Goal: Task Accomplishment & Management: Use online tool/utility

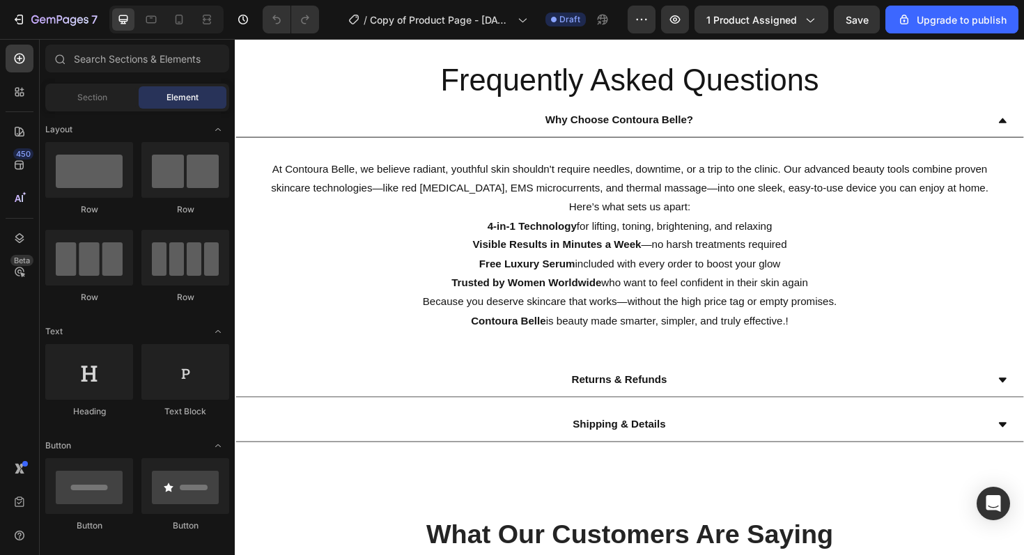
scroll to position [865, 0]
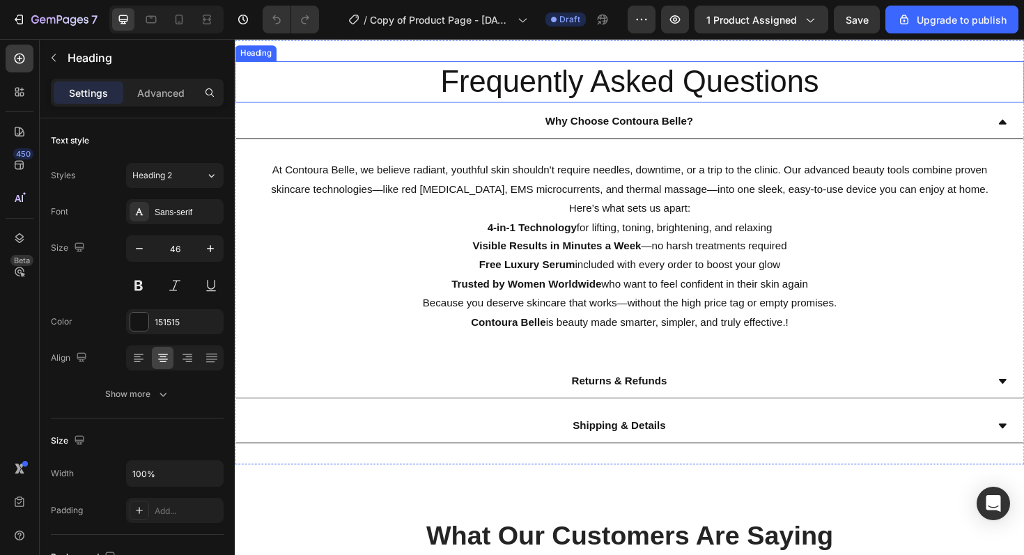
click at [571, 98] on h2 "Frequently Asked Questions" at bounding box center [653, 85] width 836 height 45
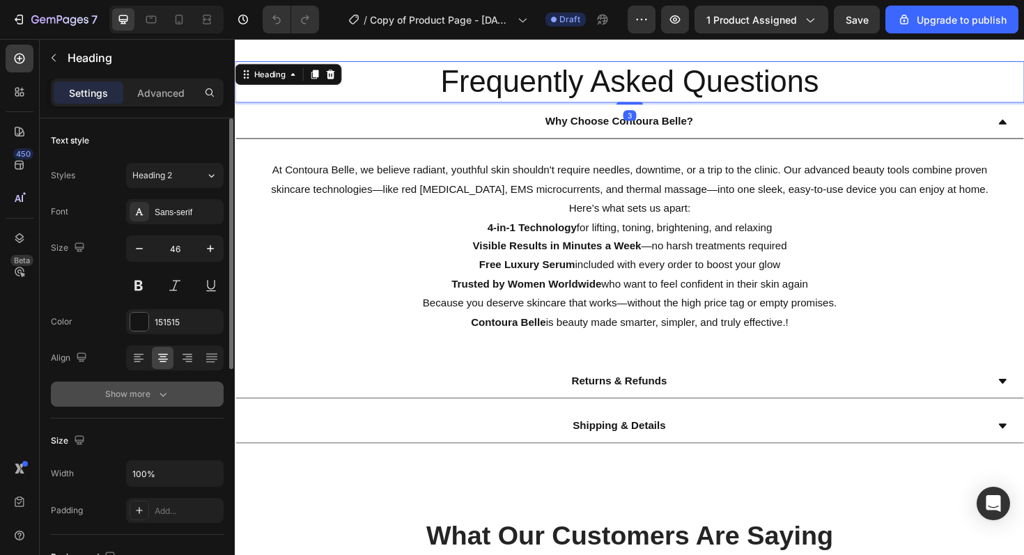
click at [160, 401] on icon "button" at bounding box center [163, 394] width 14 height 14
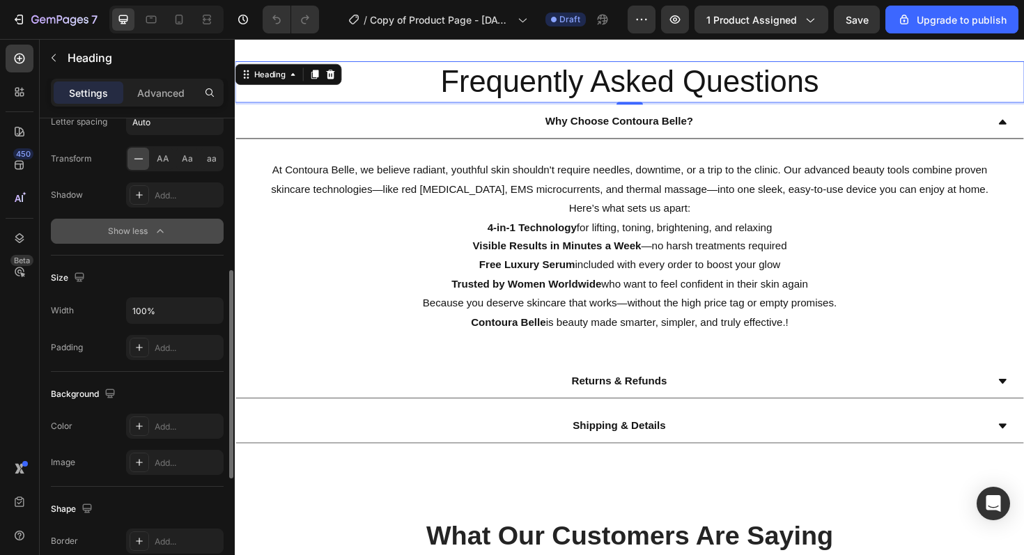
scroll to position [346, 0]
click at [279, 83] on div "Heading" at bounding box center [271, 76] width 38 height 13
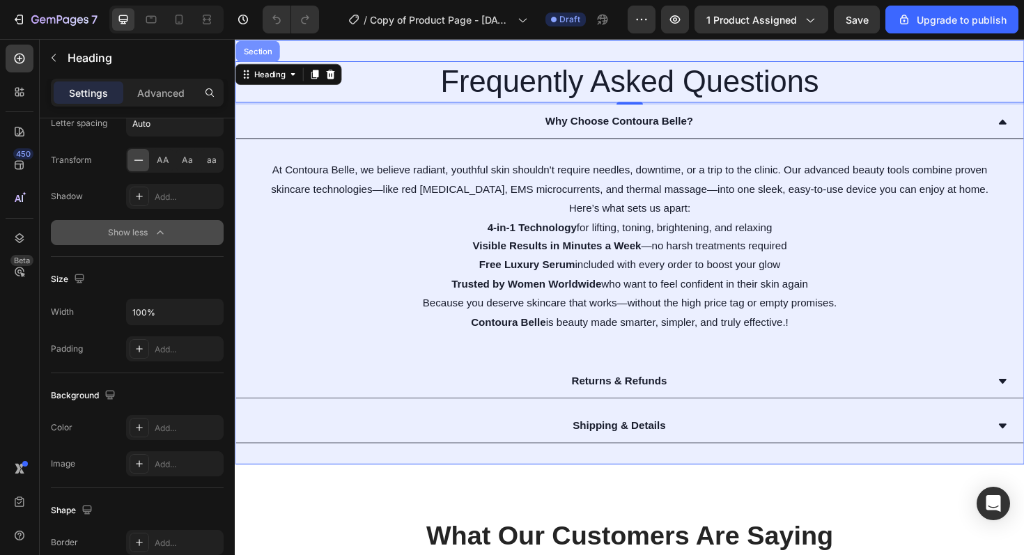
click at [267, 63] on div "Section" at bounding box center [259, 52] width 47 height 22
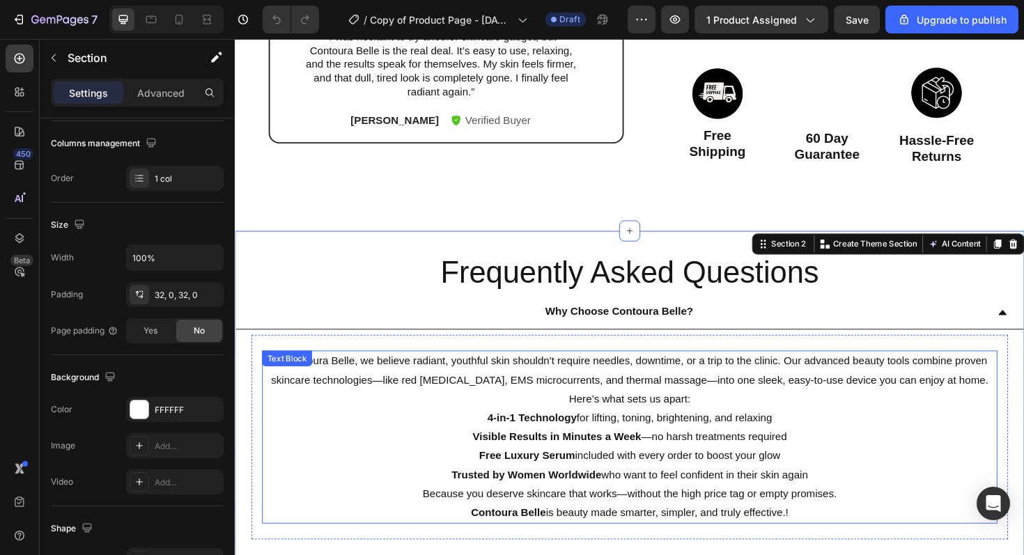
scroll to position [661, 0]
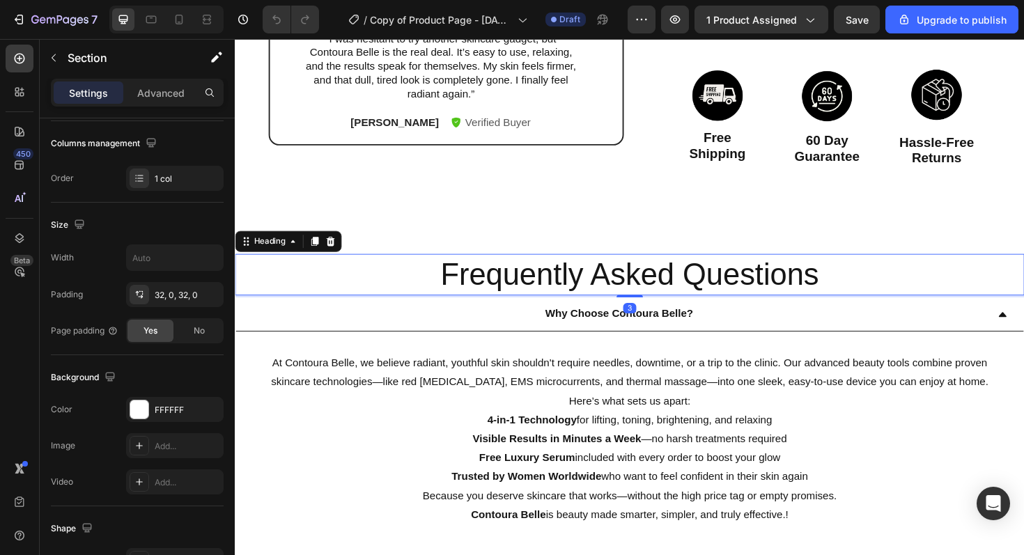
click at [479, 300] on h2 "Frequently Asked Questions" at bounding box center [653, 289] width 836 height 45
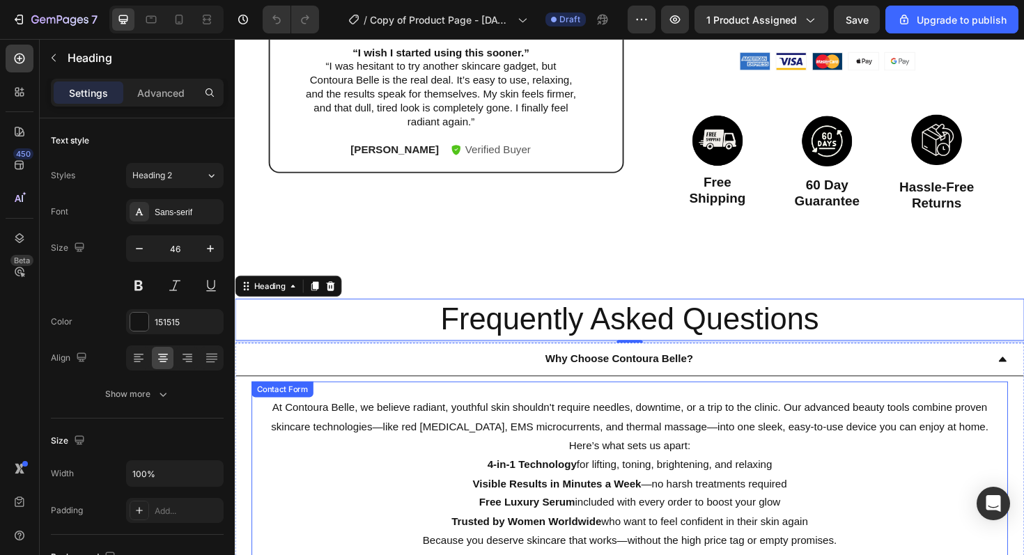
scroll to position [631, 0]
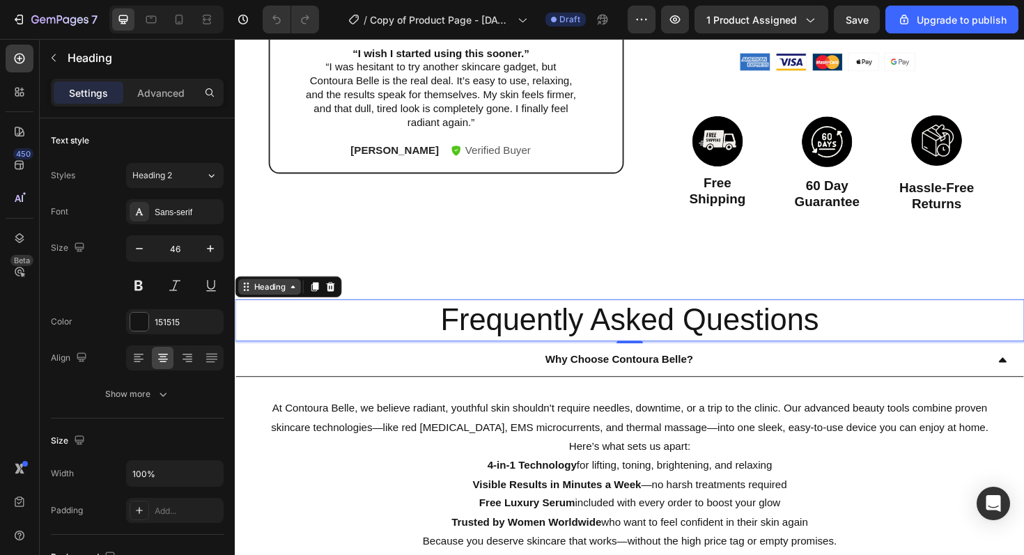
click at [281, 307] on div "Heading" at bounding box center [271, 301] width 66 height 17
click at [408, 325] on h2 "Frequently Asked Questions" at bounding box center [653, 337] width 836 height 45
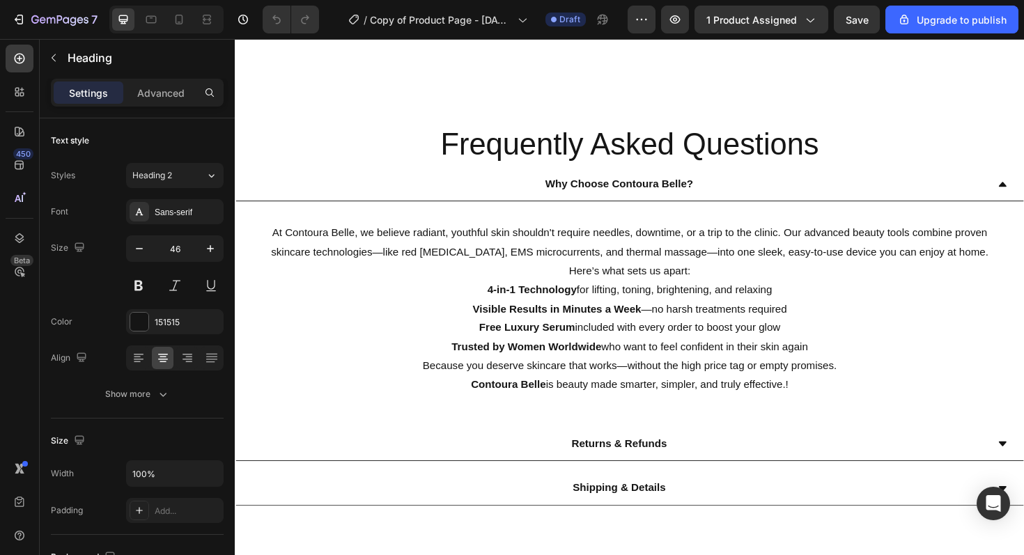
scroll to position [824, 0]
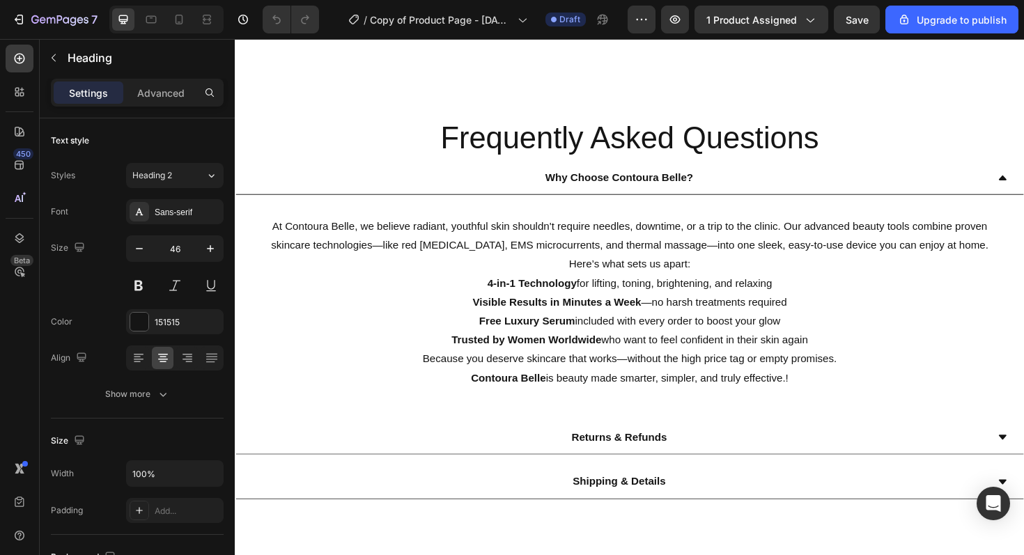
click at [534, 141] on h2 "Frequently Asked Questions" at bounding box center [653, 144] width 836 height 45
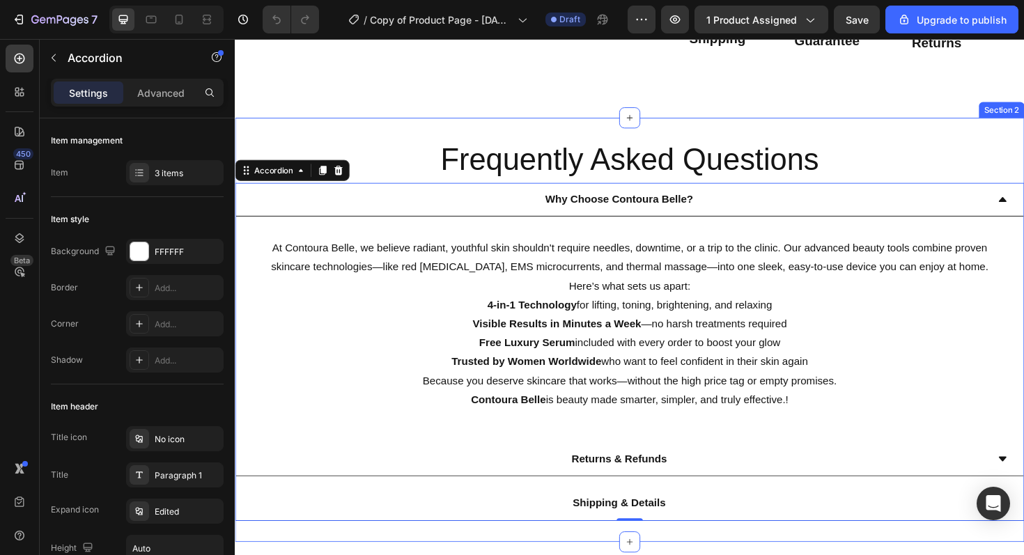
scroll to position [805, 0]
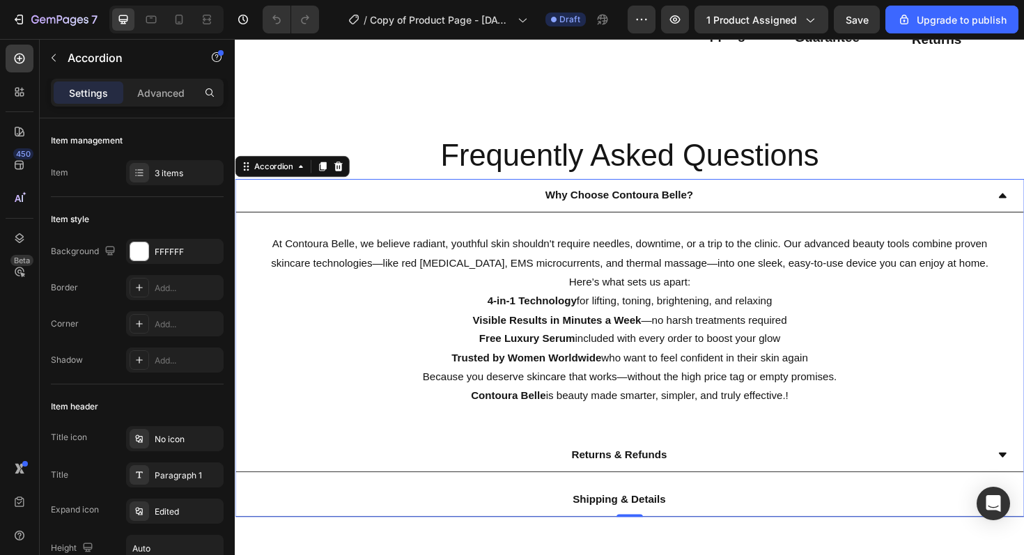
click at [502, 201] on div "Why Choose Contoura Belle?" at bounding box center [641, 205] width 779 height 24
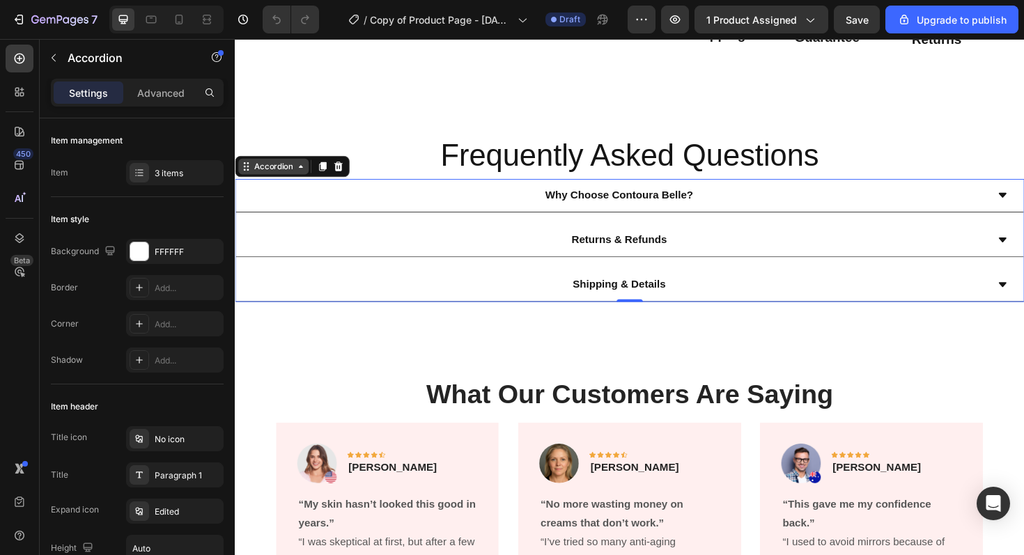
click at [284, 178] on div "Accordion" at bounding box center [275, 174] width 47 height 13
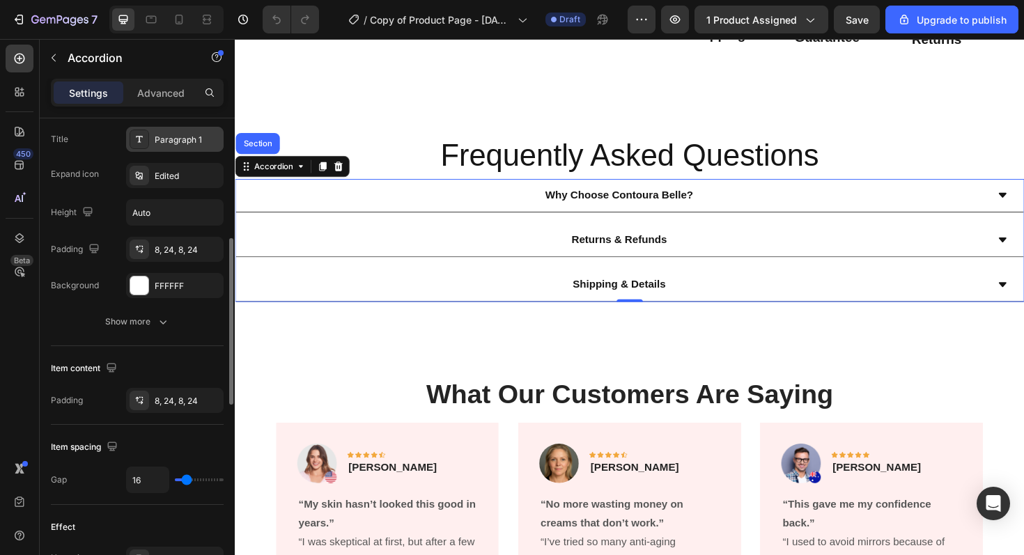
scroll to position [351, 0]
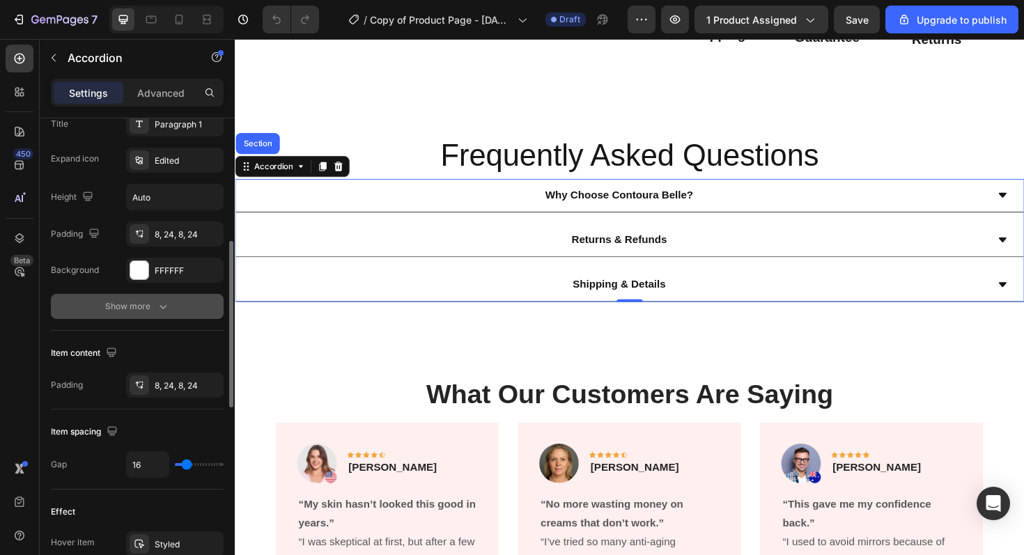
click at [156, 308] on icon "button" at bounding box center [163, 307] width 14 height 14
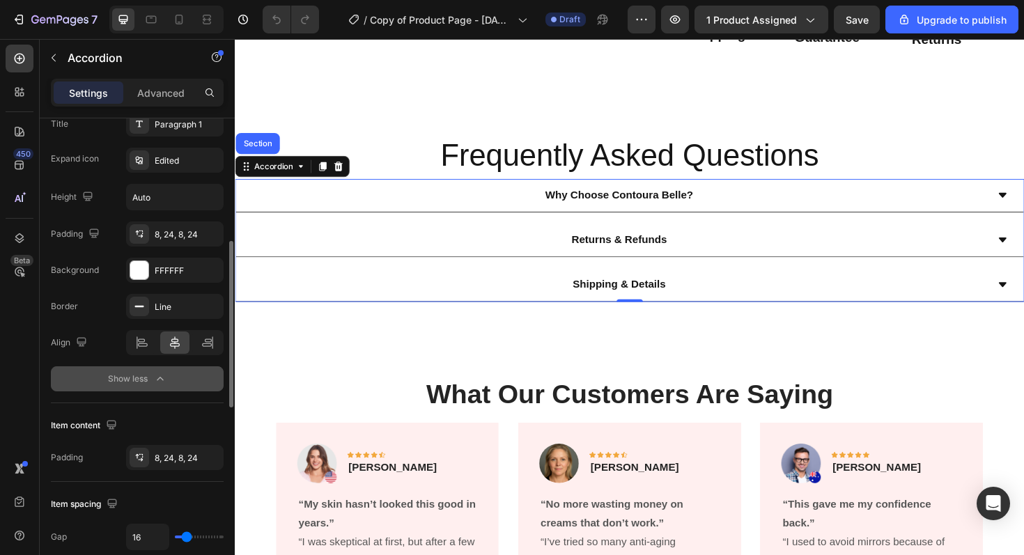
click at [148, 376] on div "Show less" at bounding box center [137, 379] width 59 height 14
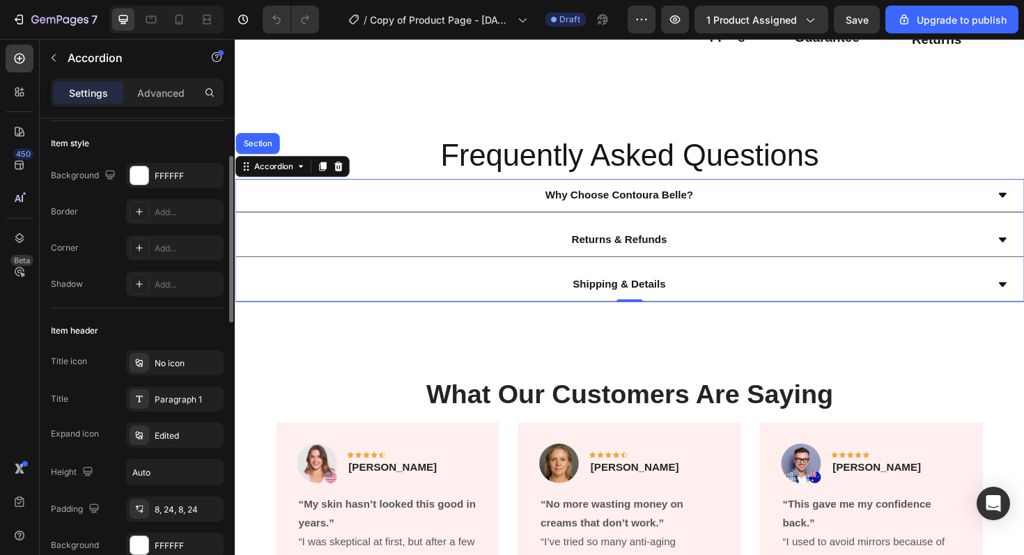
scroll to position [0, 0]
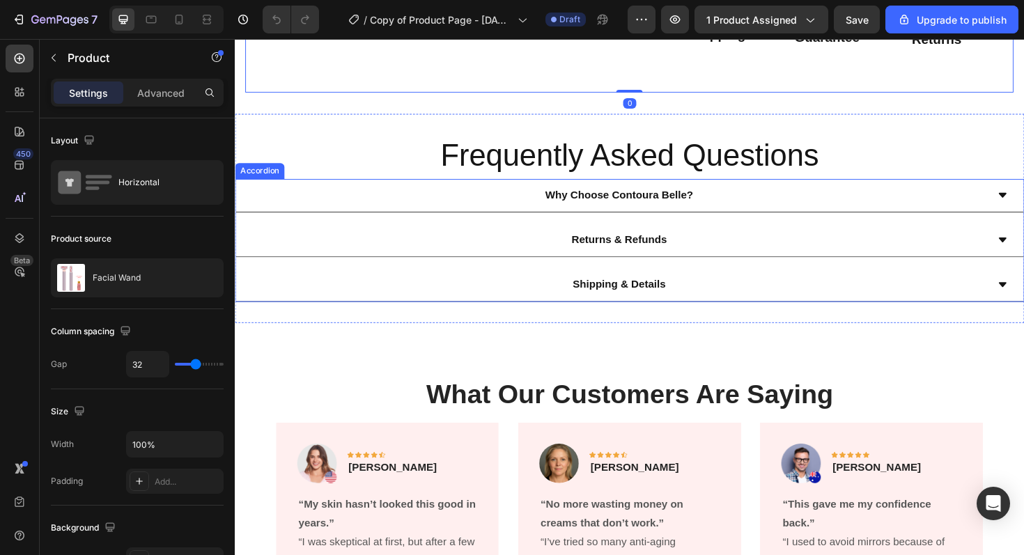
click at [362, 204] on div "Why Choose Contoura Belle?" at bounding box center [641, 205] width 779 height 24
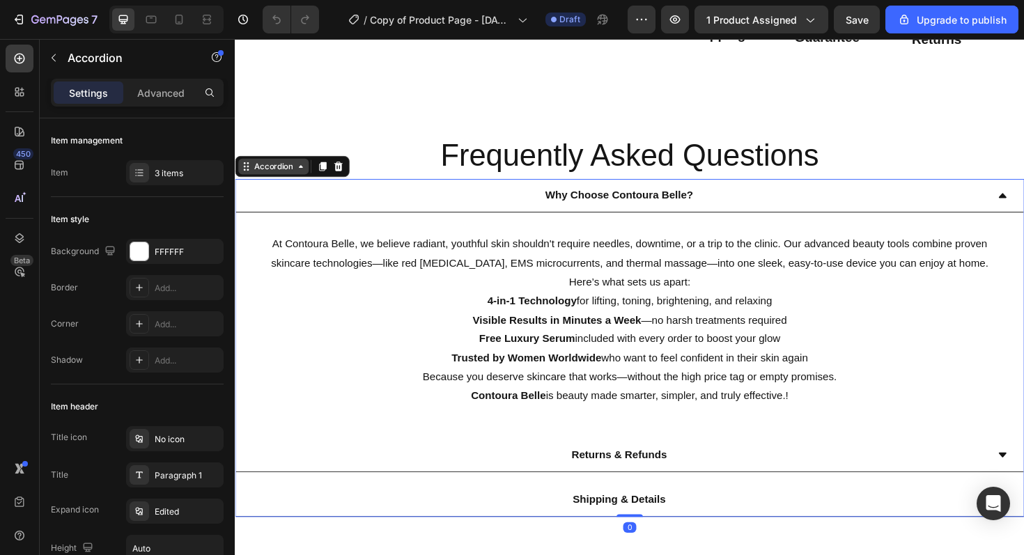
click at [279, 173] on div "Accordion" at bounding box center [275, 174] width 47 height 13
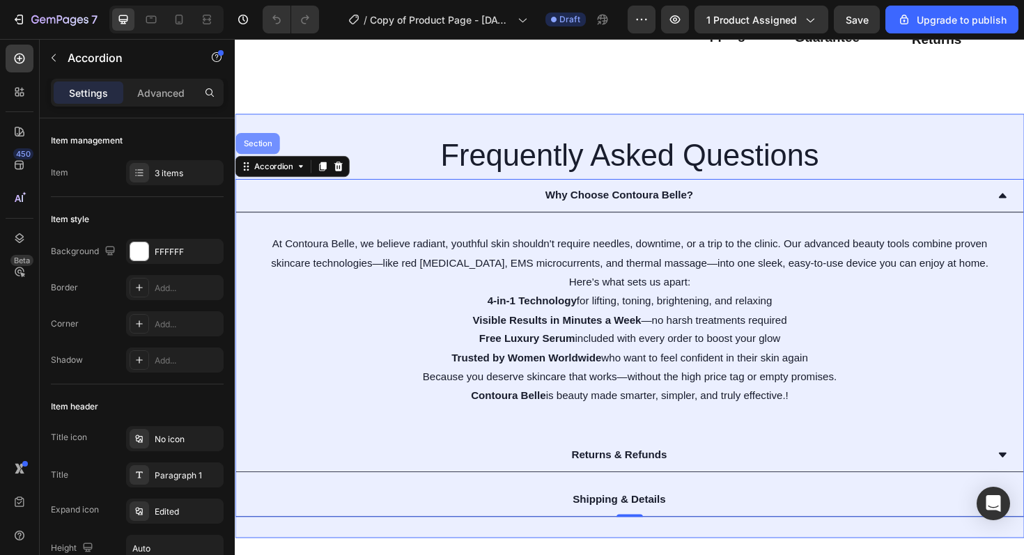
click at [263, 149] on div "Section" at bounding box center [259, 150] width 36 height 8
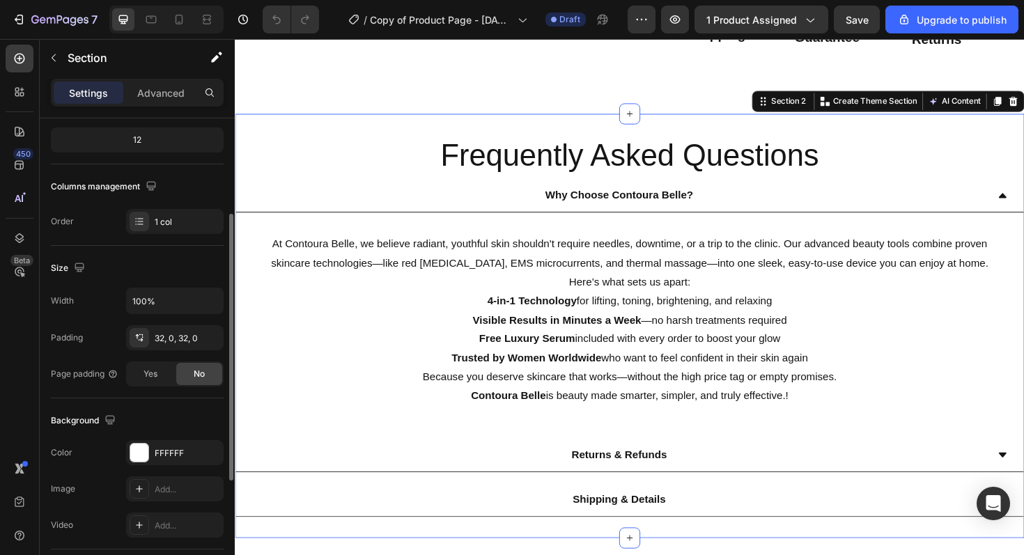
scroll to position [173, 0]
click at [152, 378] on span "Yes" at bounding box center [151, 373] width 14 height 13
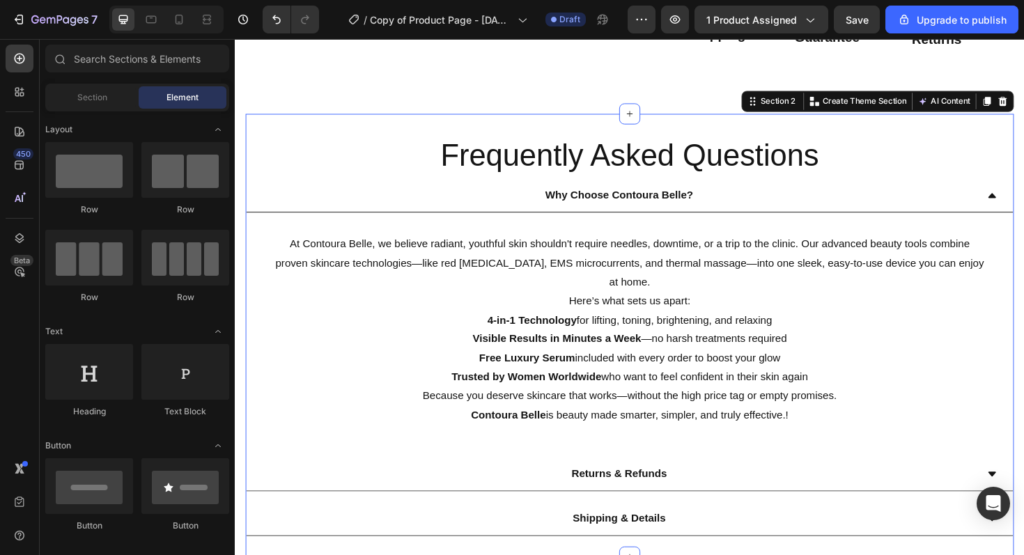
click at [242, 330] on section "Frequently Asked Questions Heading Why Choose Contoura Belle? At Contoura Belle…" at bounding box center [653, 353] width 836 height 470
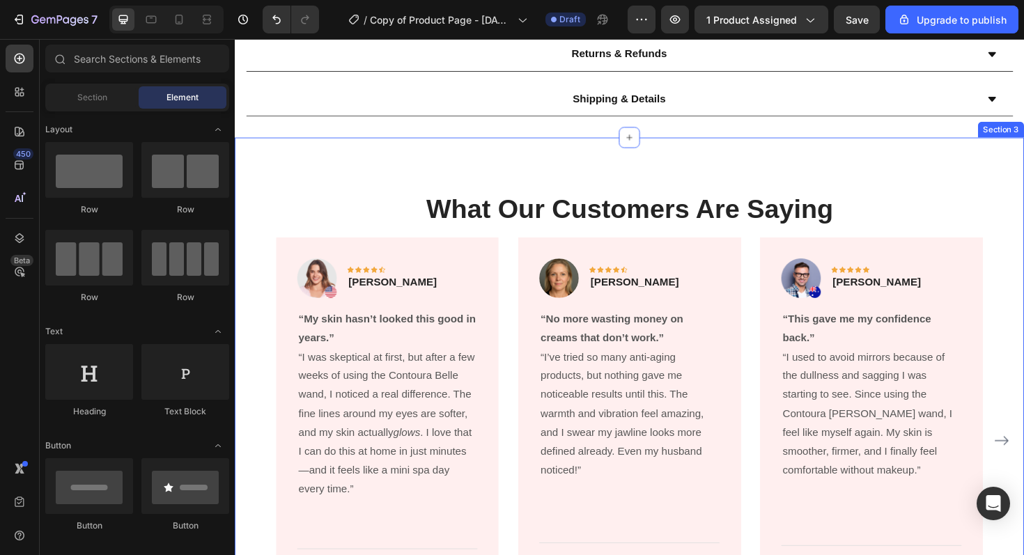
scroll to position [1247, 0]
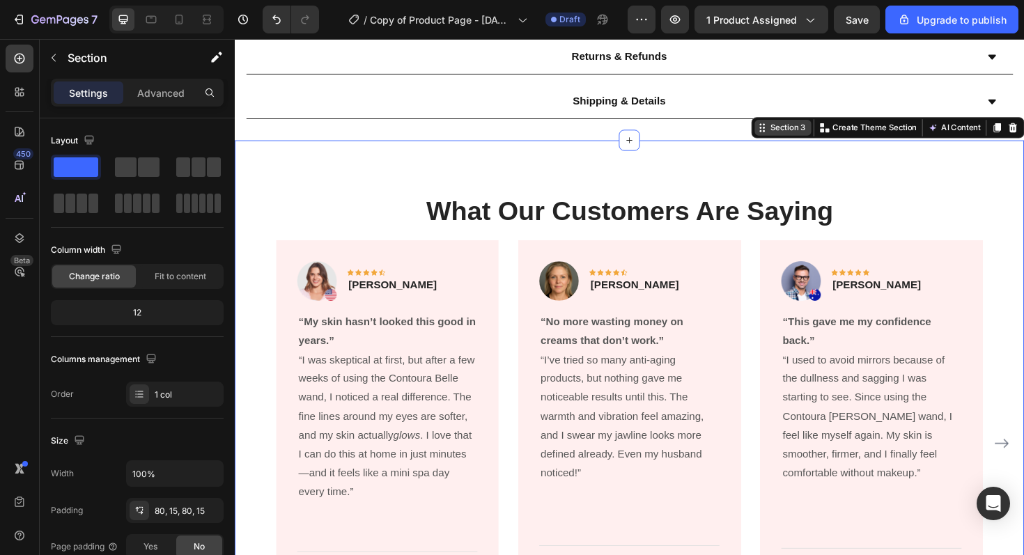
click at [1024, 140] on div "Section 3 You can create reusable sections Create Theme Section AI Content Writ…" at bounding box center [926, 133] width 289 height 22
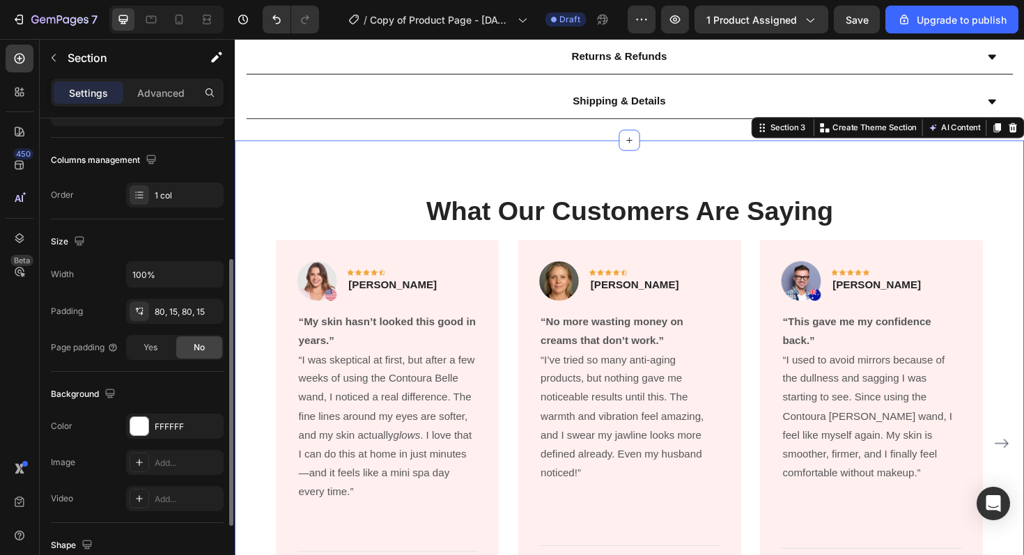
scroll to position [238, 0]
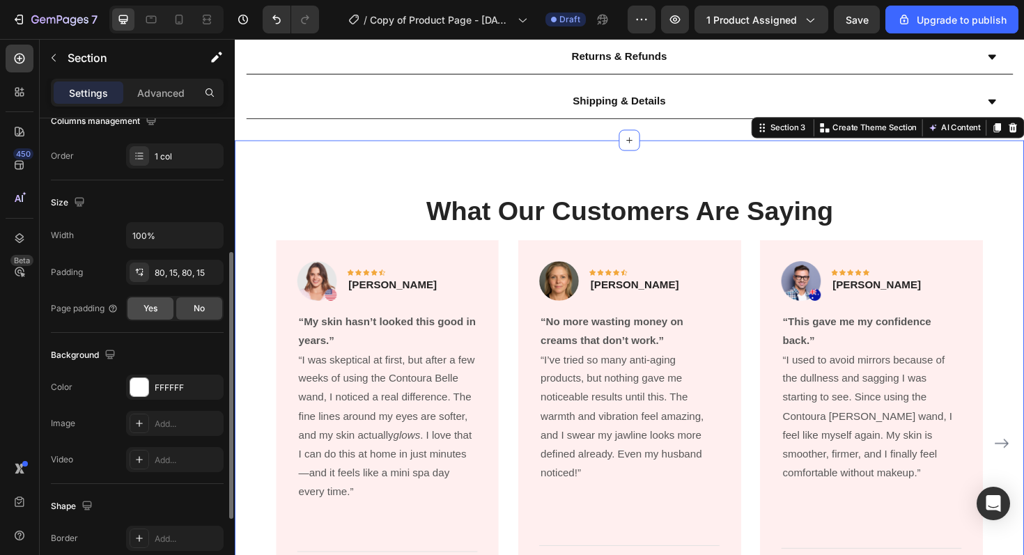
click at [150, 312] on span "Yes" at bounding box center [151, 308] width 14 height 13
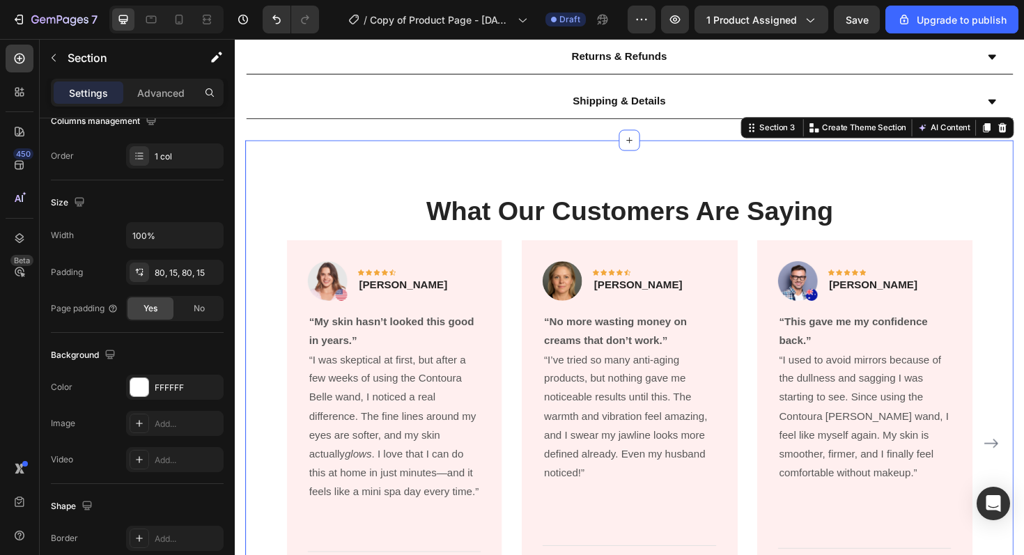
click at [240, 249] on section "What Our Customers Are Saying Heading Image Icon Icon Icon Icon Icon Row [PERSO…" at bounding box center [653, 451] width 836 height 611
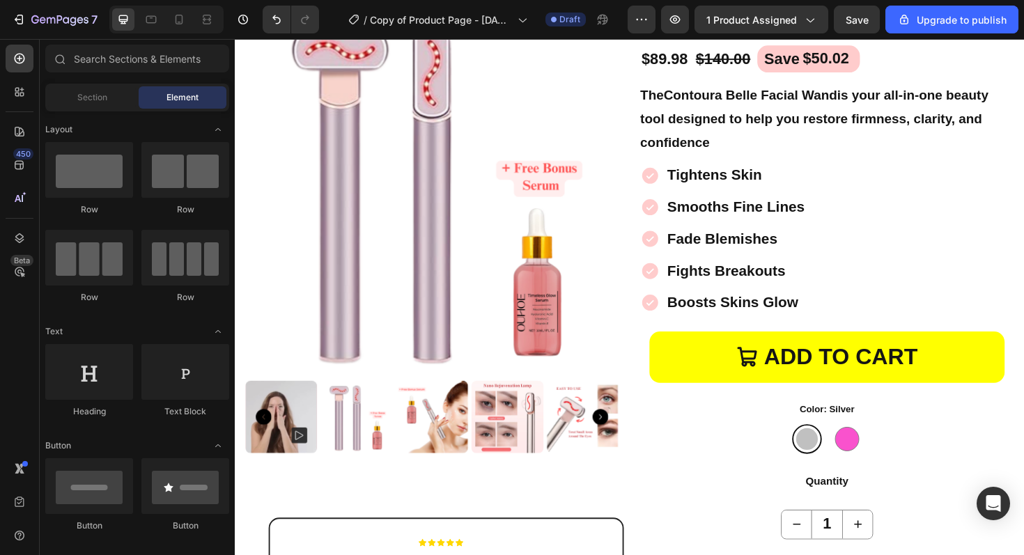
scroll to position [72, 0]
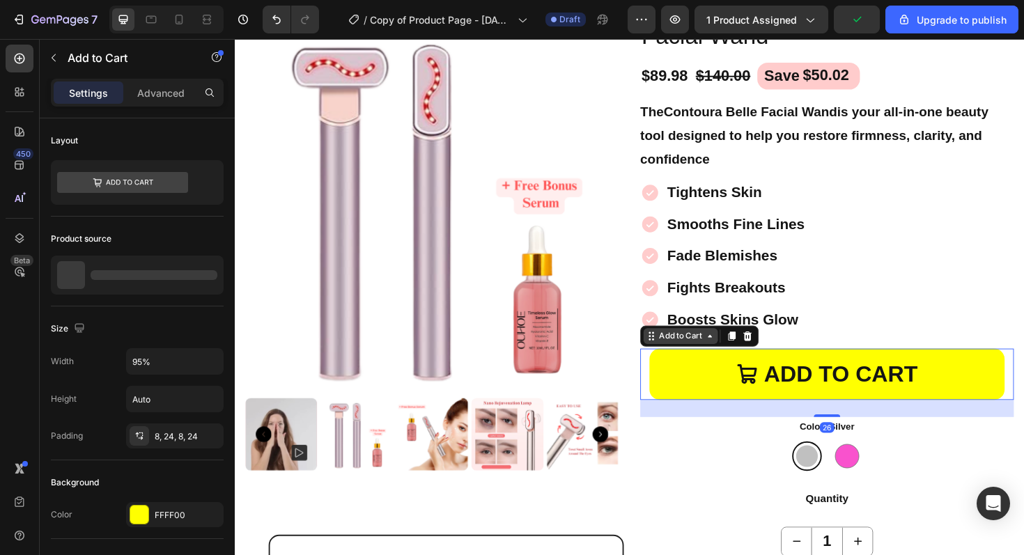
click at [682, 360] on div "Add to Cart" at bounding box center [706, 354] width 51 height 13
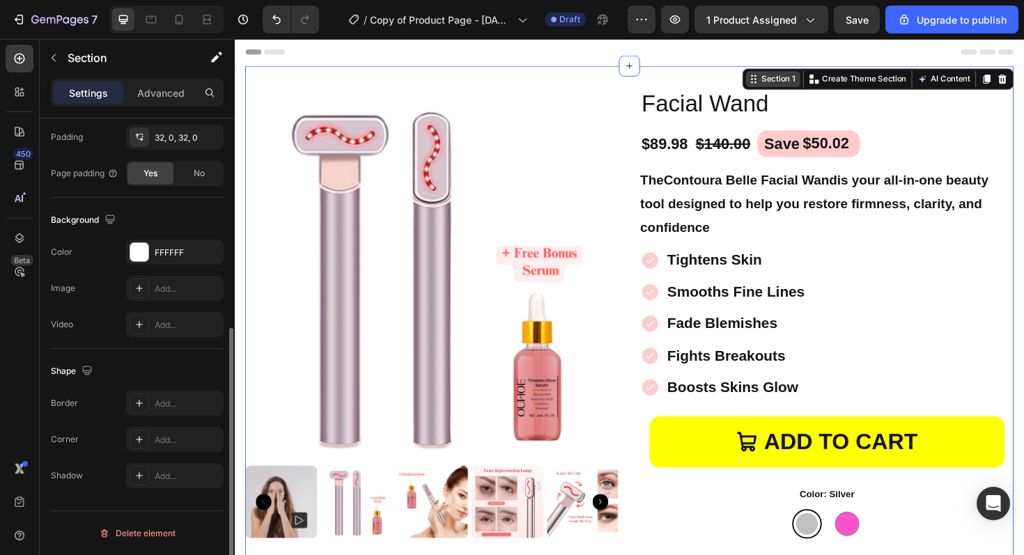
scroll to position [0, 0]
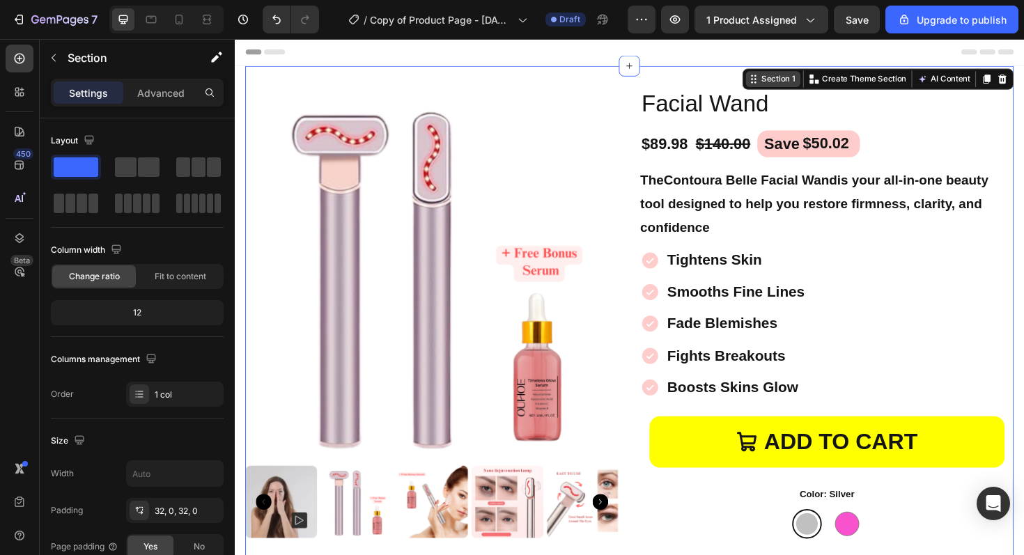
click at [1024, 77] on div "Section 1 You can create reusable sections Create Theme Section AI Content Writ…" at bounding box center [916, 81] width 287 height 22
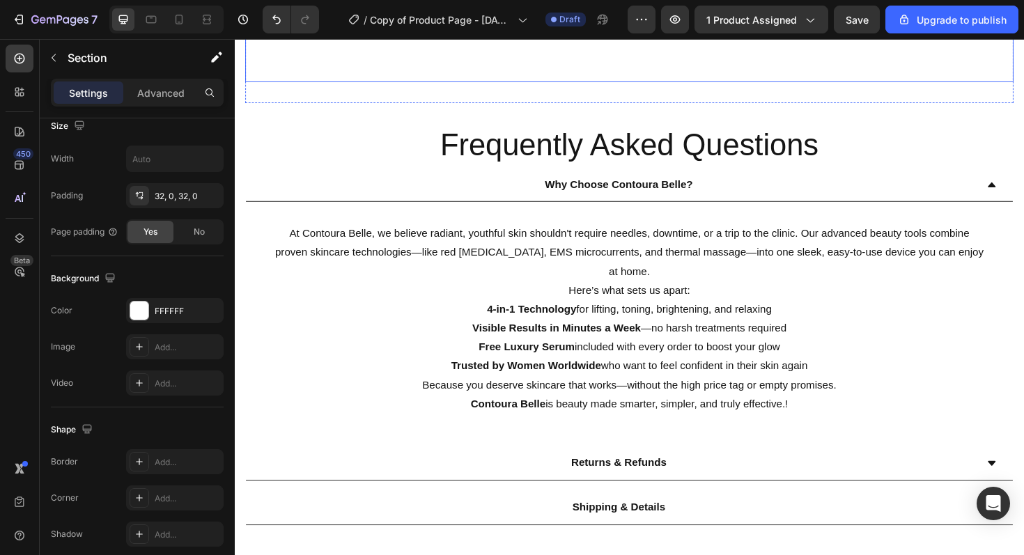
scroll to position [849, 0]
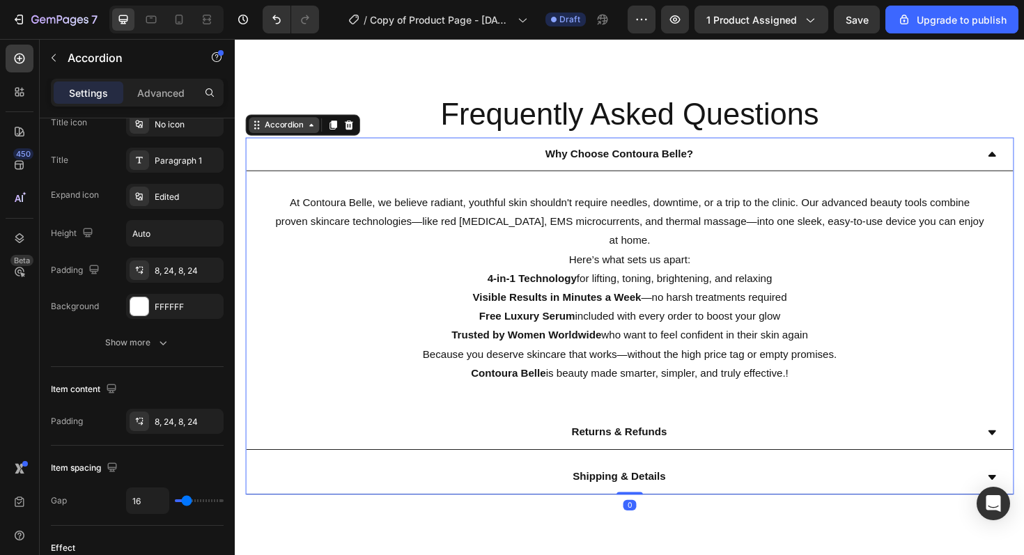
click at [284, 138] on div "Accordion" at bounding box center [306, 130] width 121 height 22
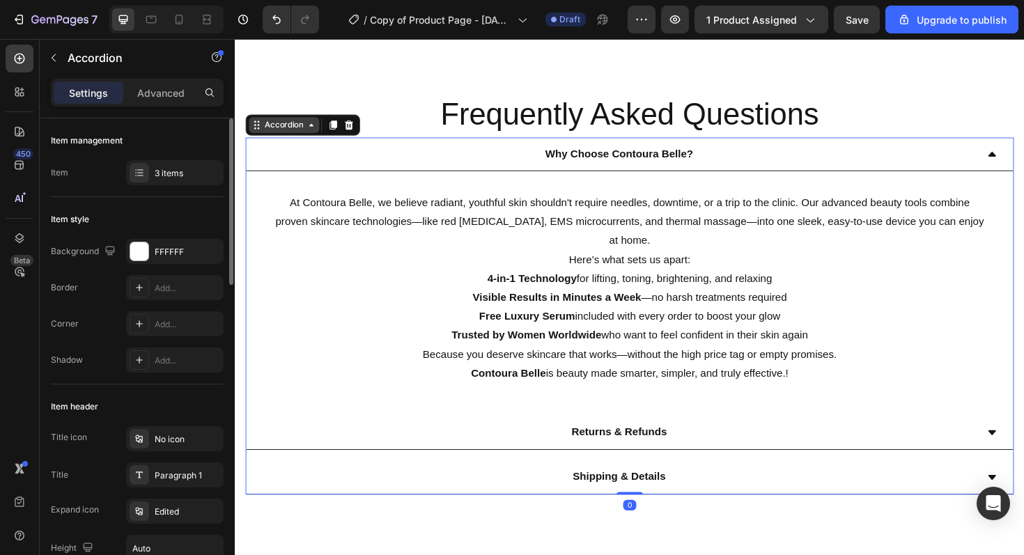
click at [287, 133] on div "Accordion" at bounding box center [286, 130] width 47 height 13
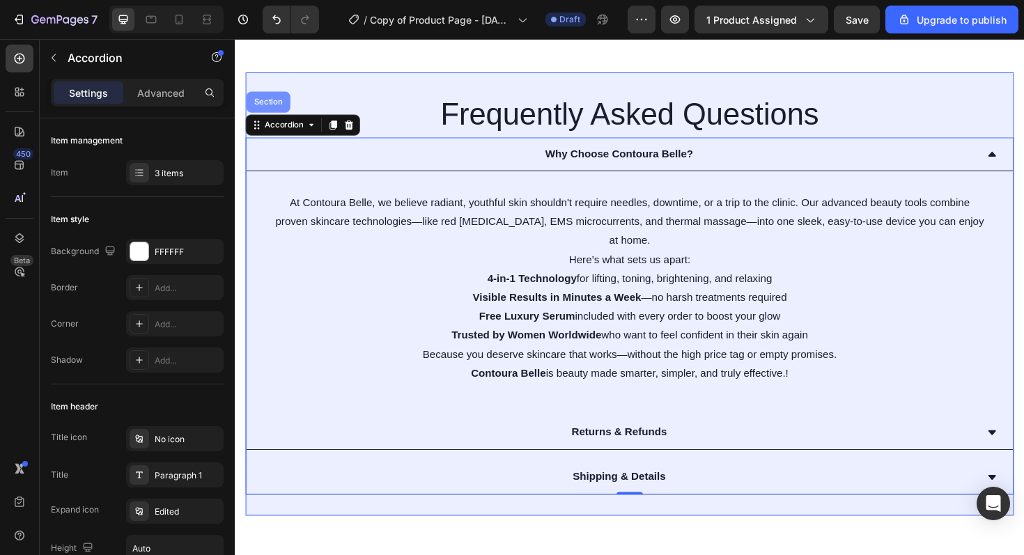
click at [273, 102] on div "Section" at bounding box center [270, 106] width 36 height 8
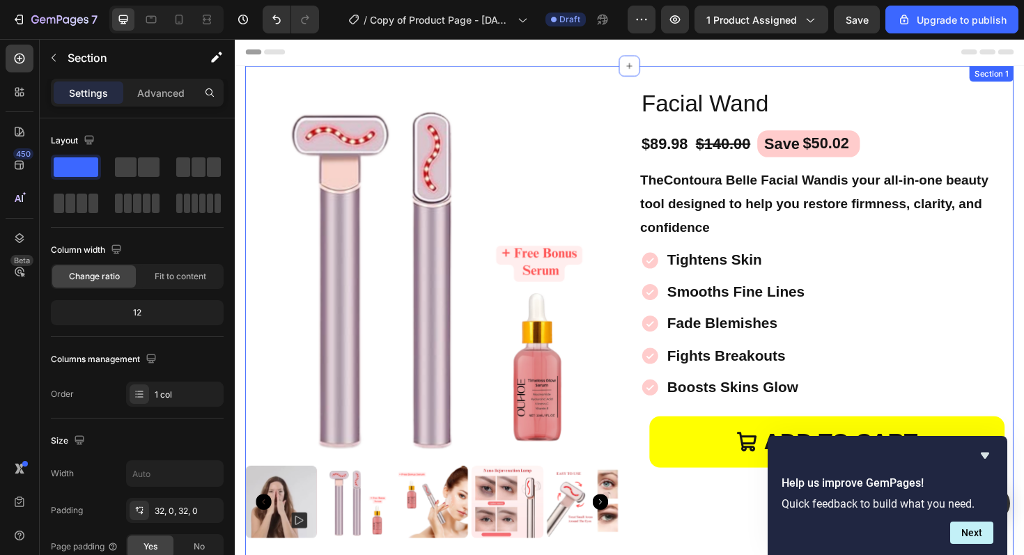
click at [1024, 79] on div "Section 1" at bounding box center [1036, 76] width 47 height 17
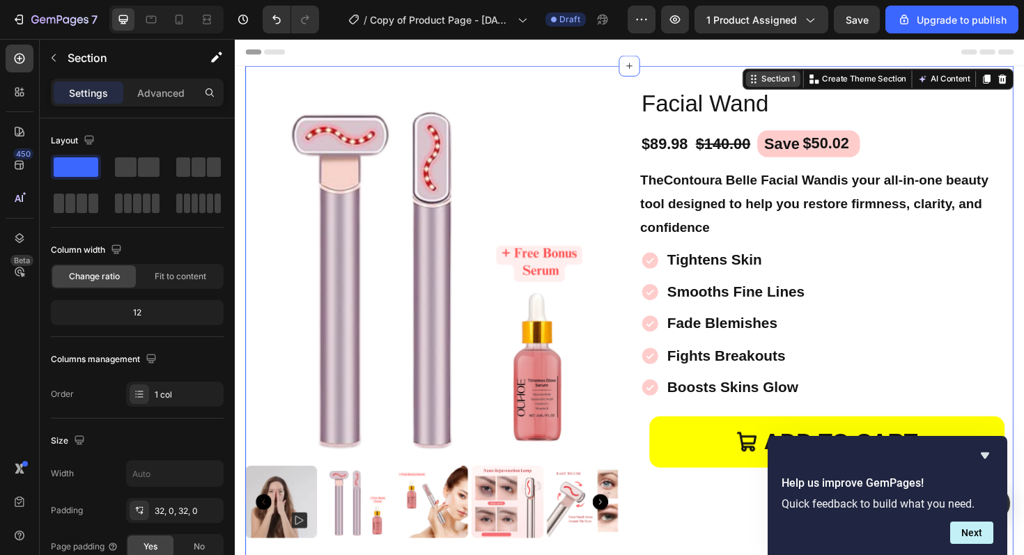
click at [810, 81] on div "Section 1" at bounding box center [810, 81] width 41 height 13
click at [819, 84] on div "Section 1" at bounding box center [810, 81] width 41 height 13
click at [792, 85] on div "Section 1" at bounding box center [810, 81] width 41 height 13
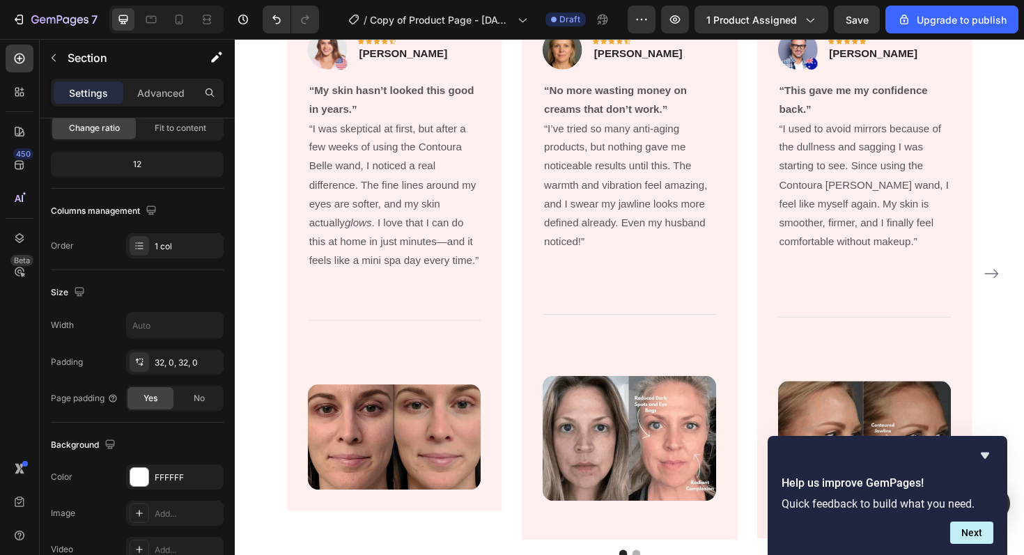
scroll to position [1490, 0]
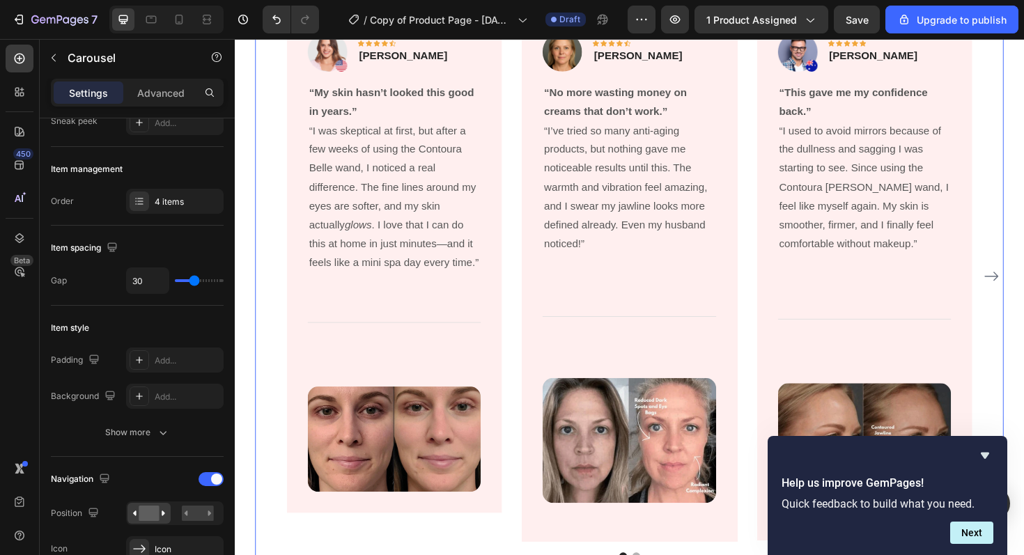
click at [1024, 293] on icon "Carousel Next Arrow" at bounding box center [1036, 290] width 17 height 17
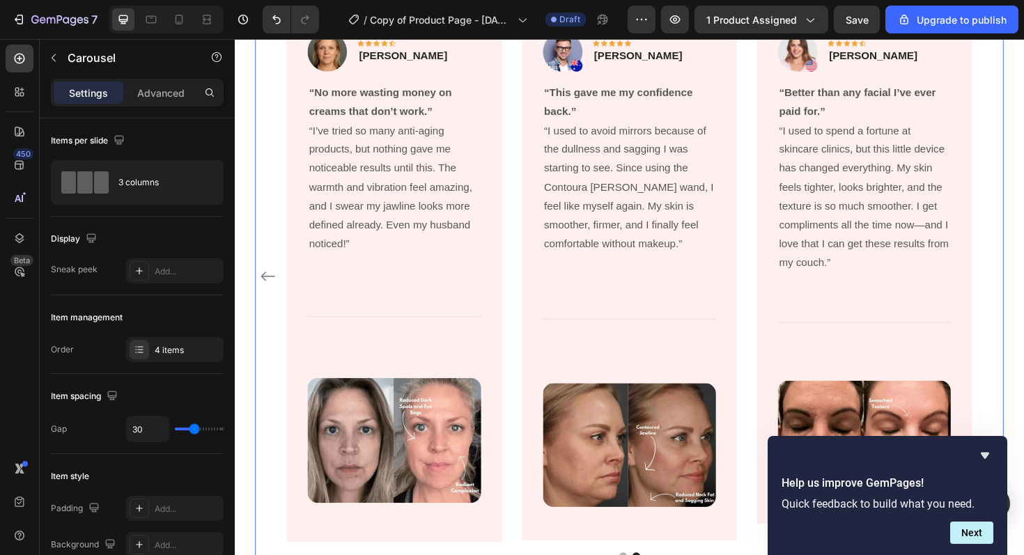
click at [274, 293] on icon "Carousel Back Arrow" at bounding box center [269, 290] width 17 height 17
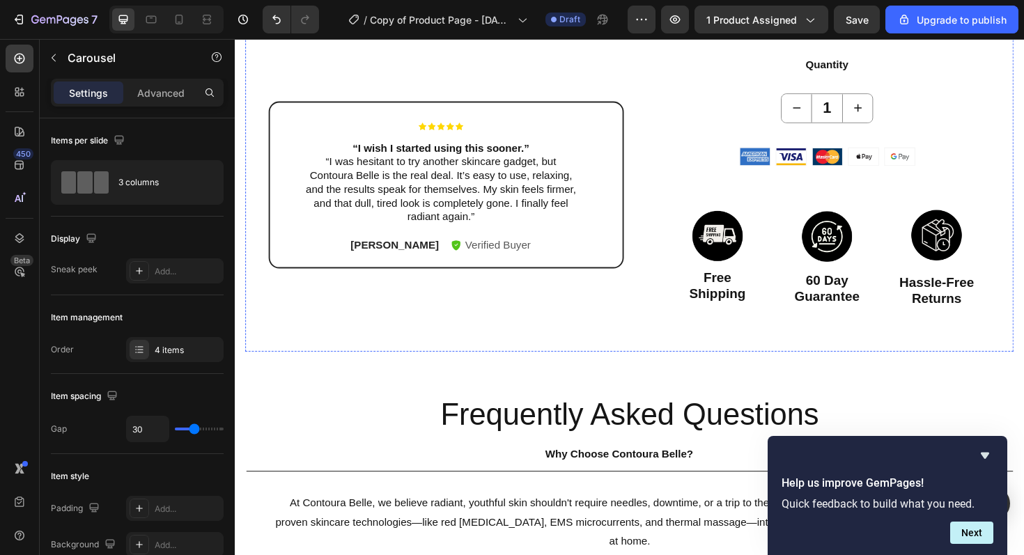
scroll to position [545, 0]
